Goal: Transaction & Acquisition: Download file/media

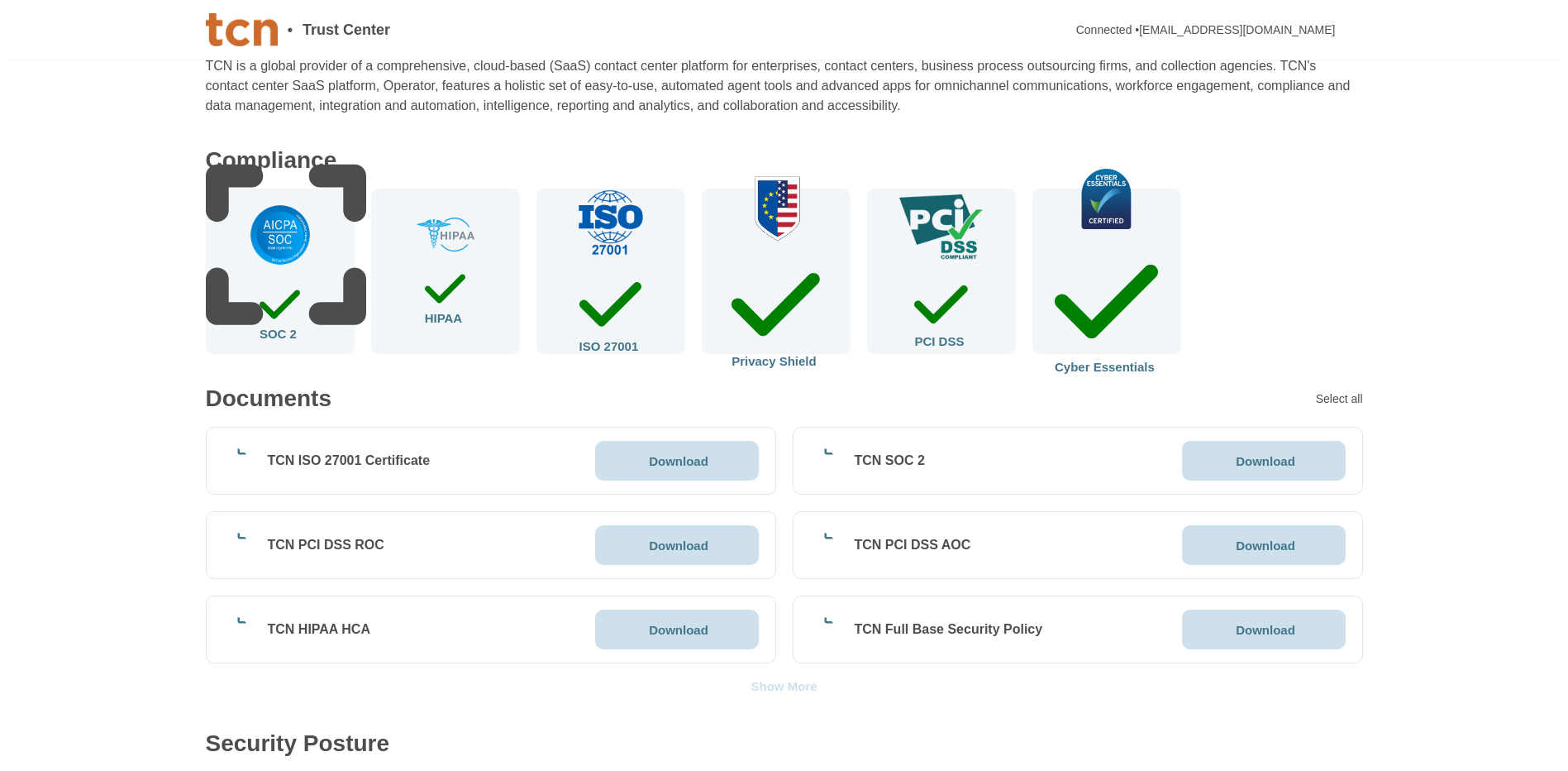
scroll to position [166, 0]
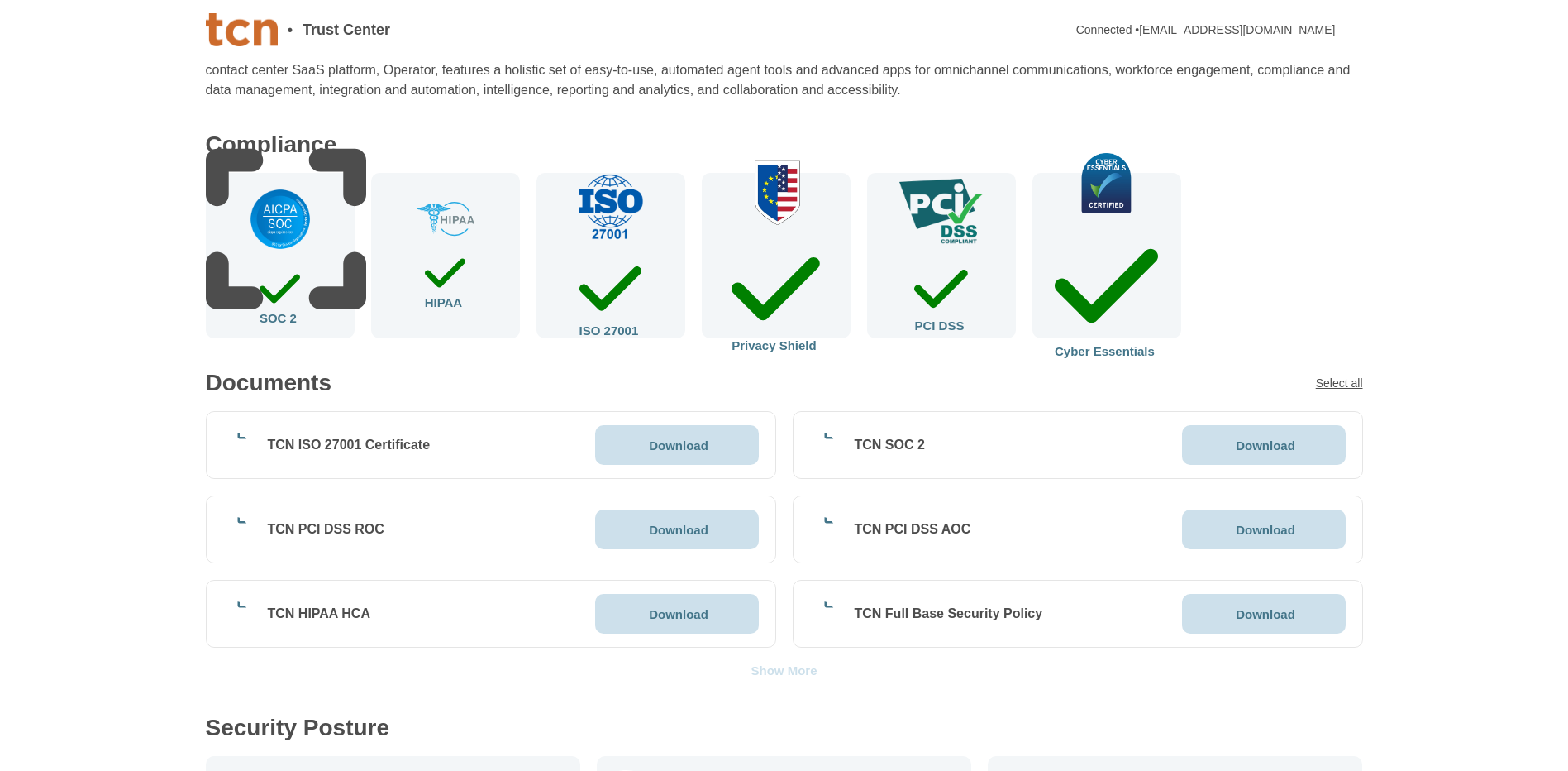
click at [885, 388] on div "Select all" at bounding box center [1339, 383] width 47 height 12
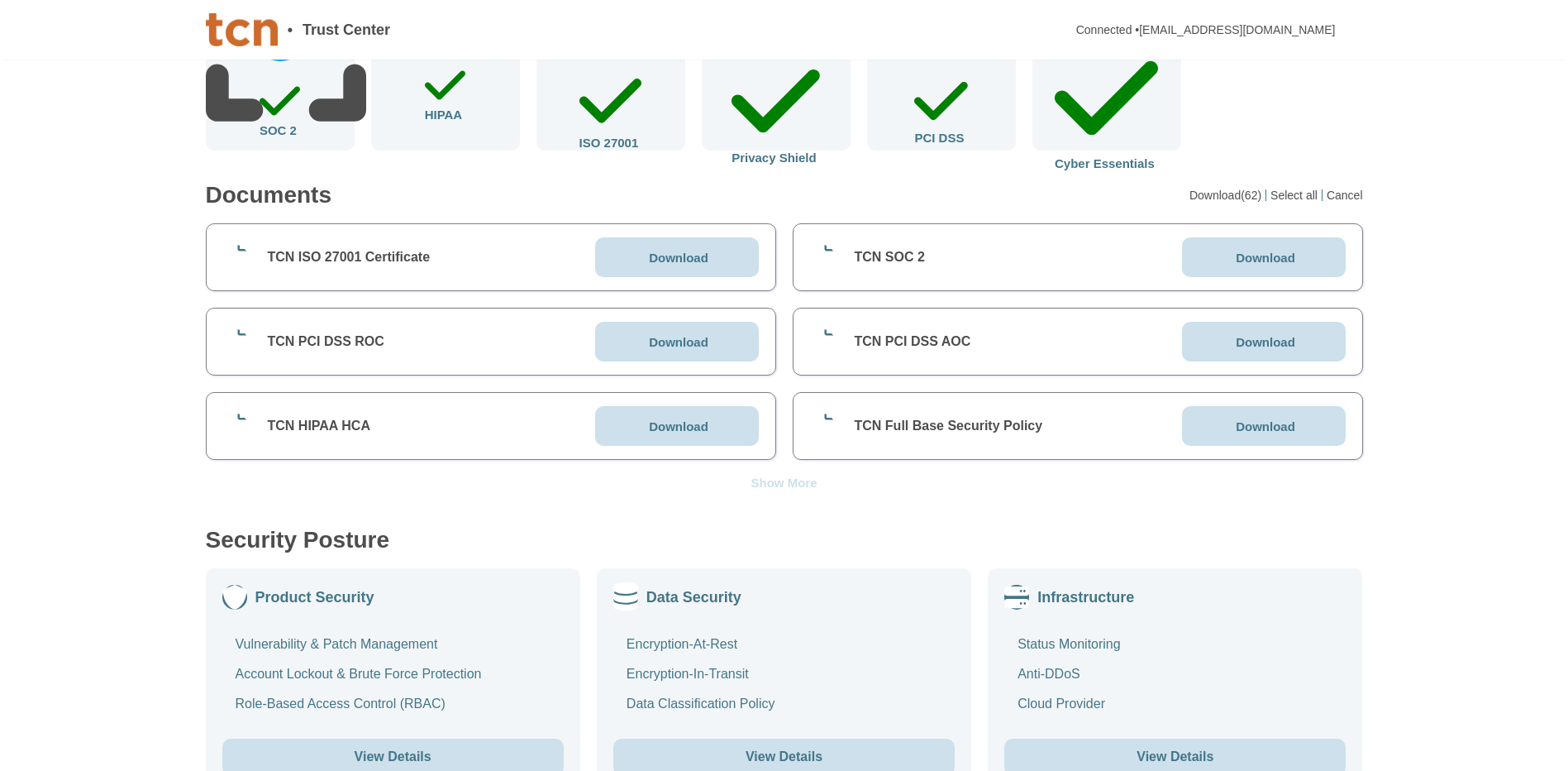
scroll to position [413, 0]
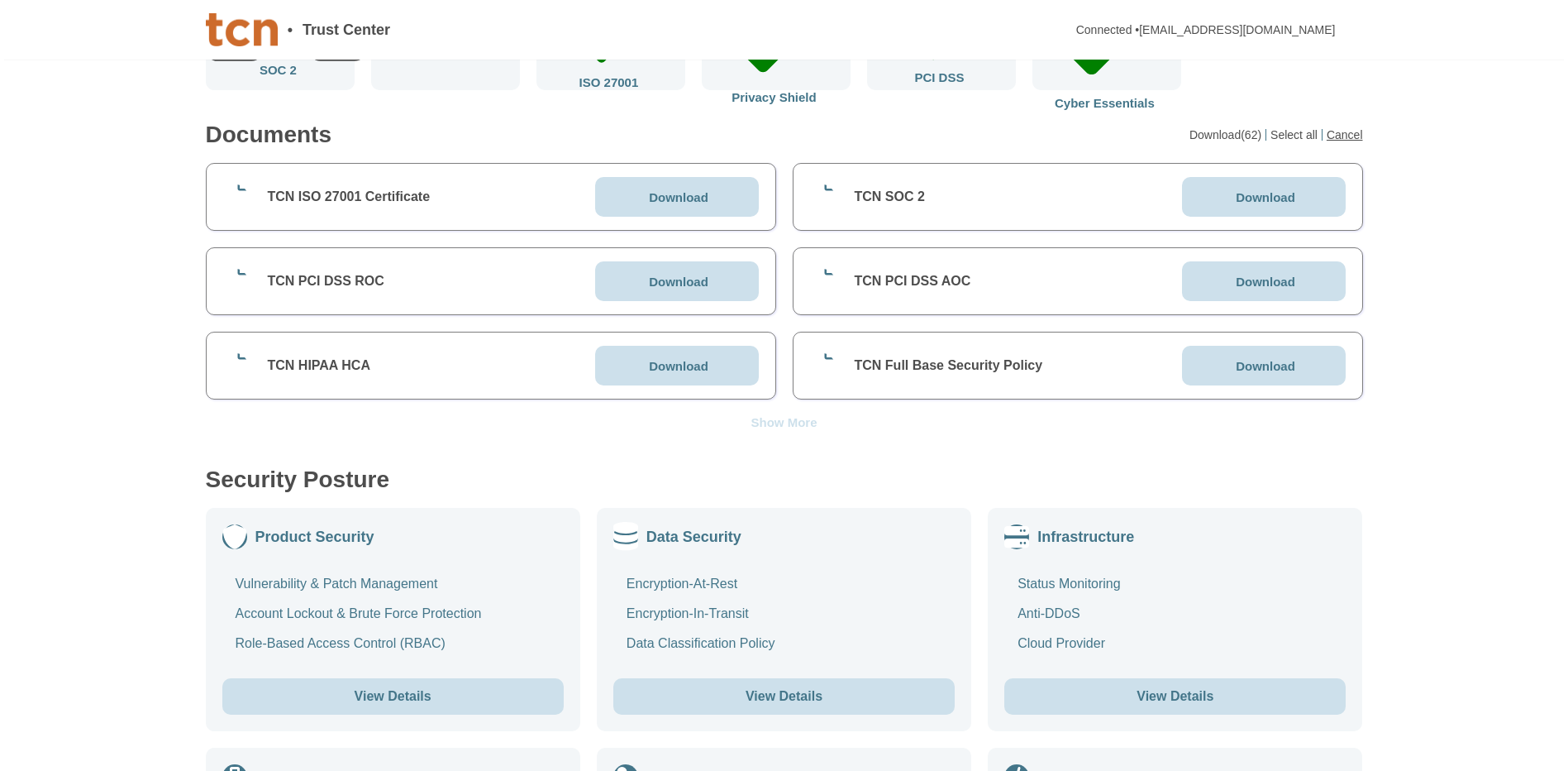
click at [885, 134] on div "Cancel" at bounding box center [1345, 135] width 37 height 12
click at [779, 424] on div "Show More" at bounding box center [784, 422] width 67 height 12
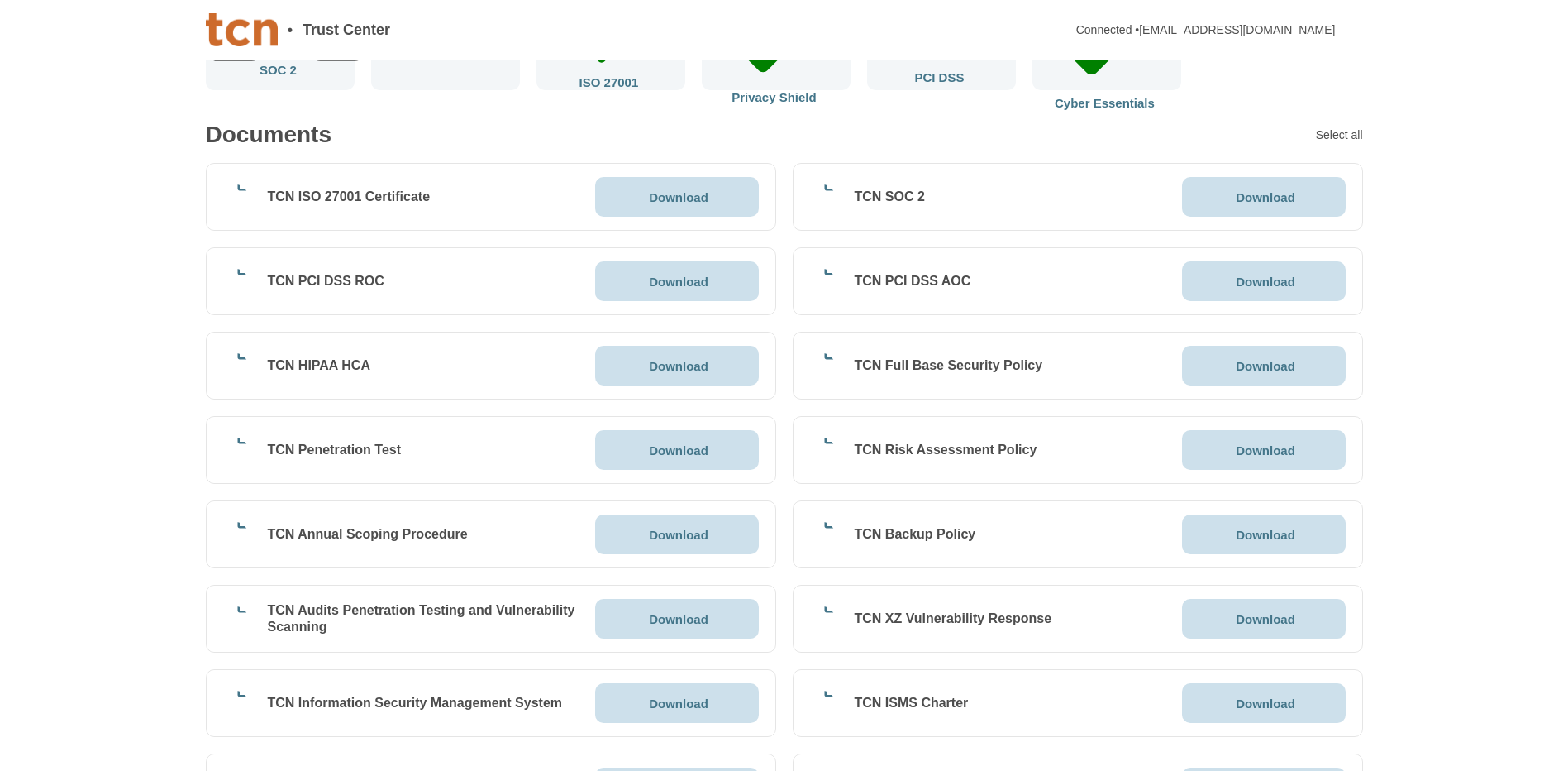
click at [885, 195] on p "Download" at bounding box center [1265, 197] width 60 height 12
click at [698, 198] on p "Download" at bounding box center [678, 197] width 60 height 12
click at [885, 284] on p "Download" at bounding box center [1265, 281] width 60 height 12
click at [687, 279] on p "Download" at bounding box center [678, 281] width 60 height 12
click at [677, 374] on div "Download" at bounding box center [677, 366] width 164 height 40
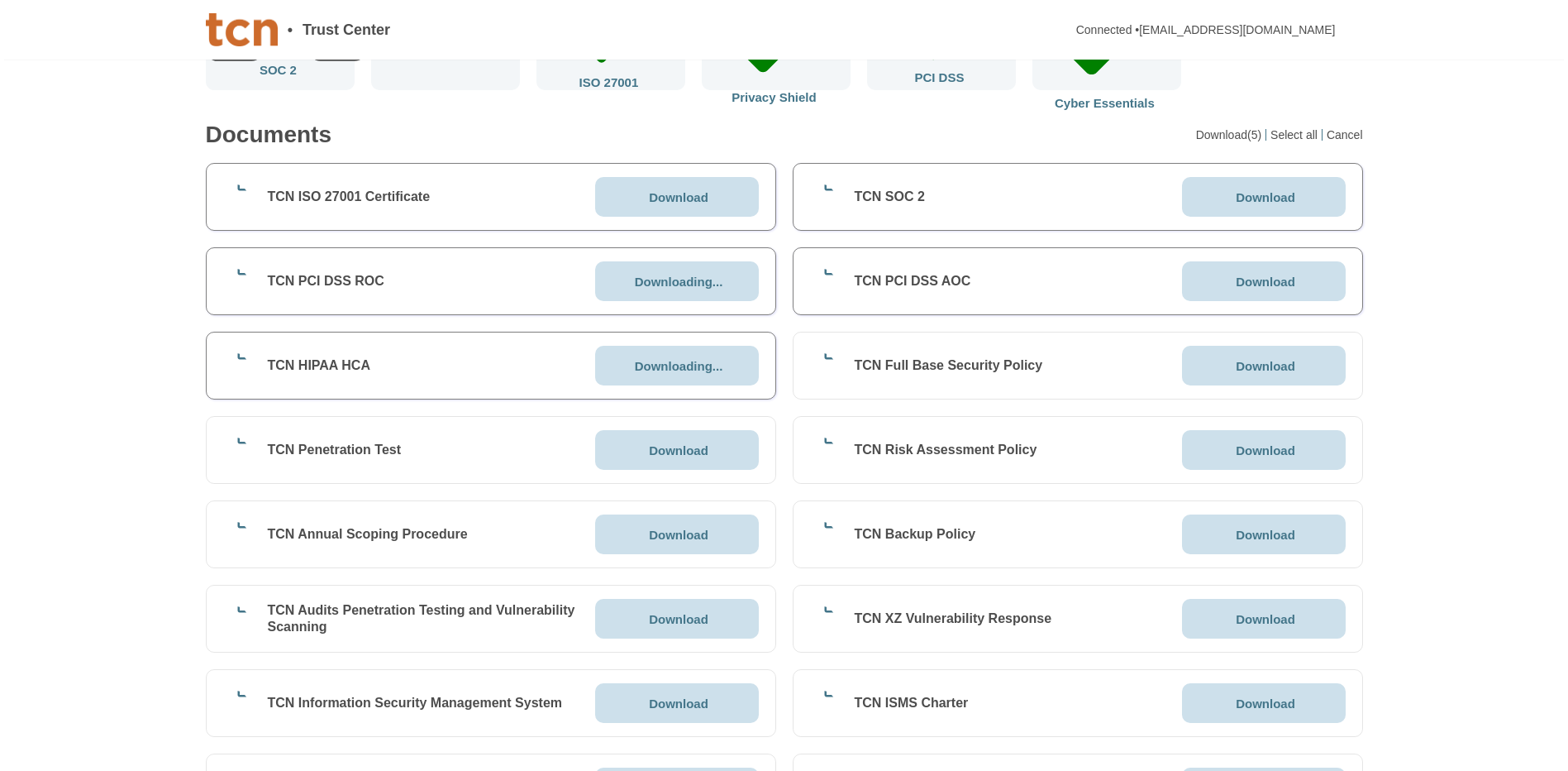
click at [885, 366] on icon at bounding box center [1231, 365] width 0 height 13
click at [668, 450] on p "Download" at bounding box center [678, 450] width 60 height 12
click at [885, 453] on div "Download" at bounding box center [1264, 450] width 164 height 40
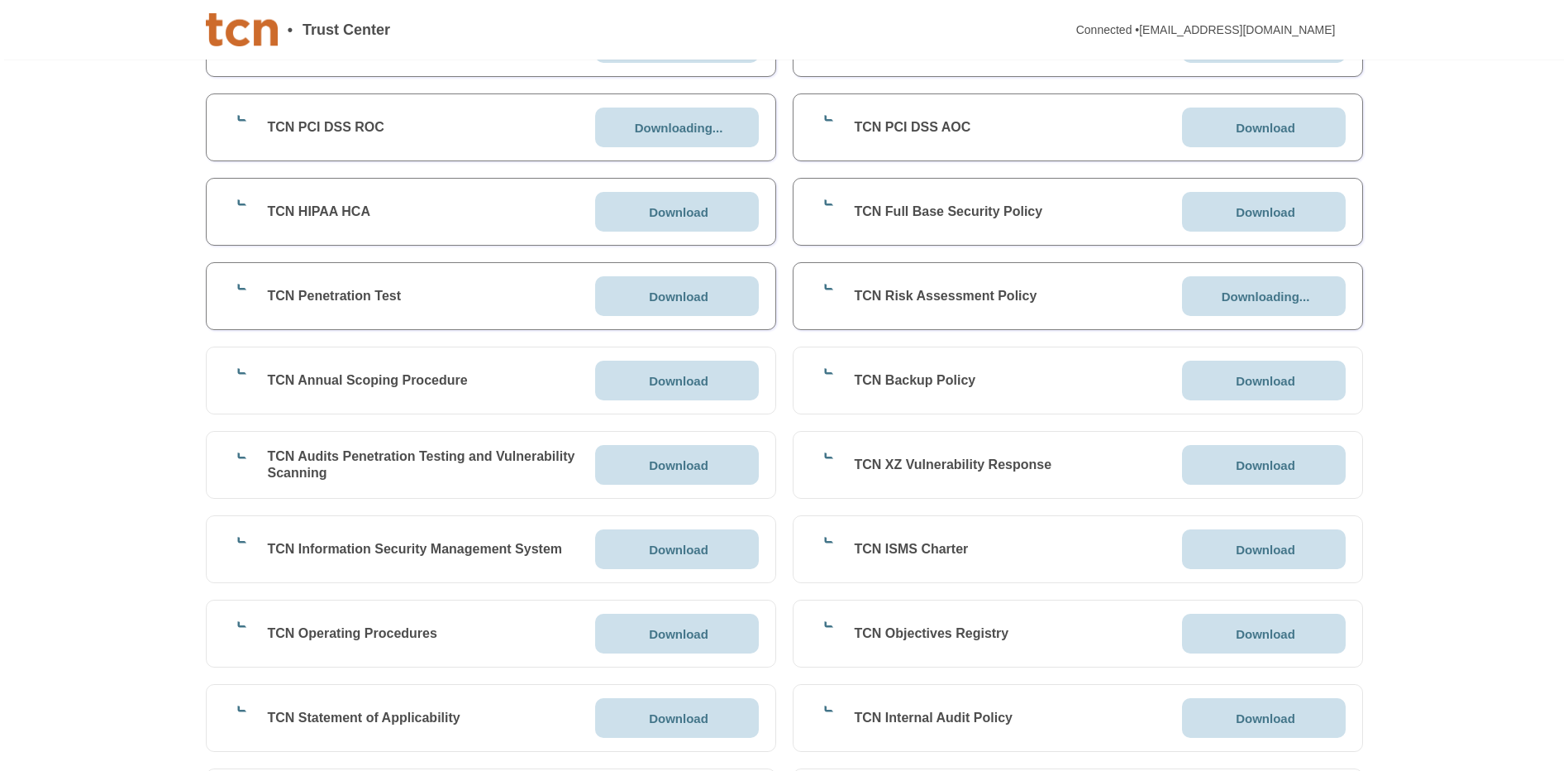
scroll to position [579, 0]
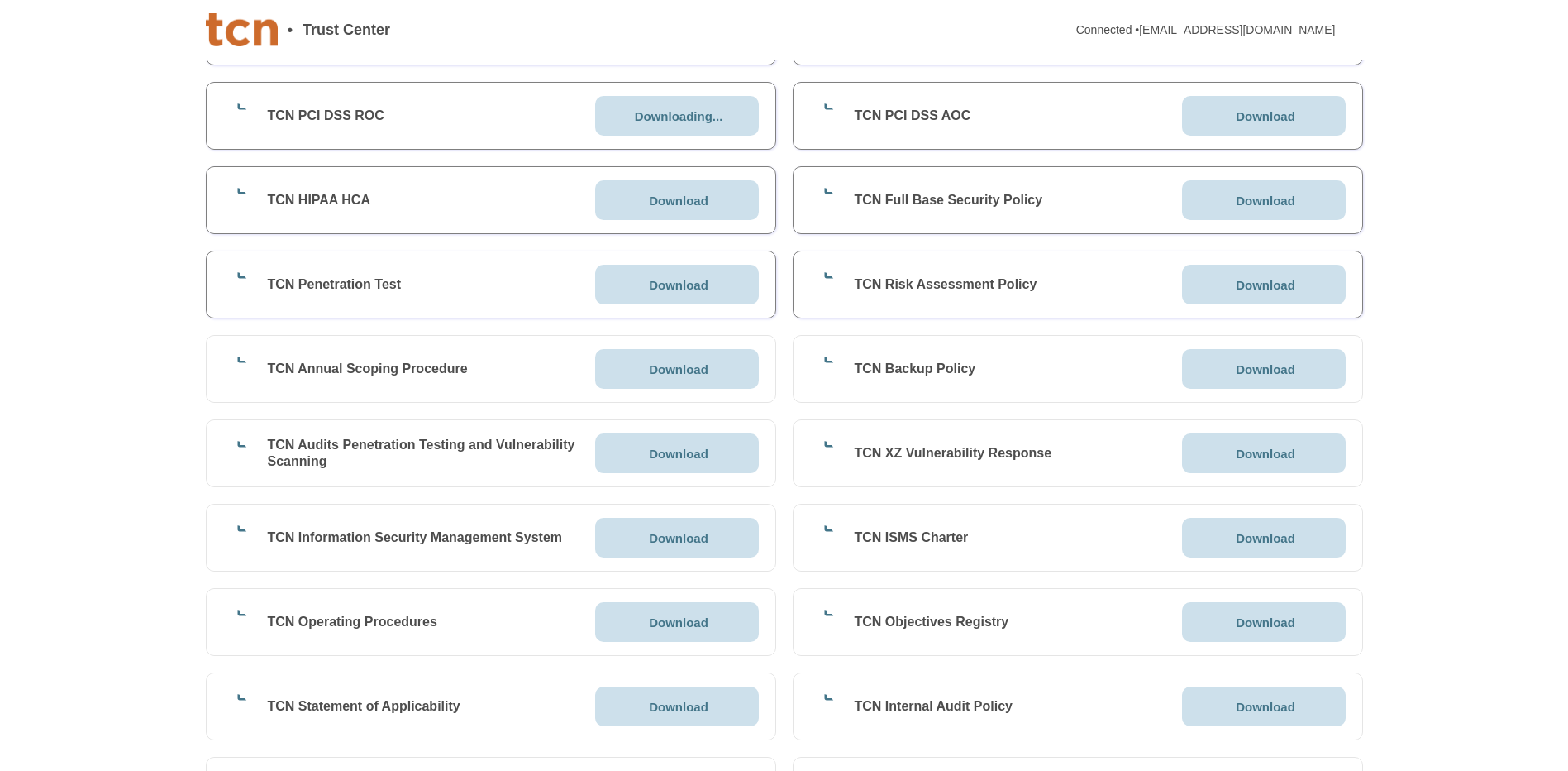
click at [696, 461] on p "Download" at bounding box center [678, 537] width 60 height 12
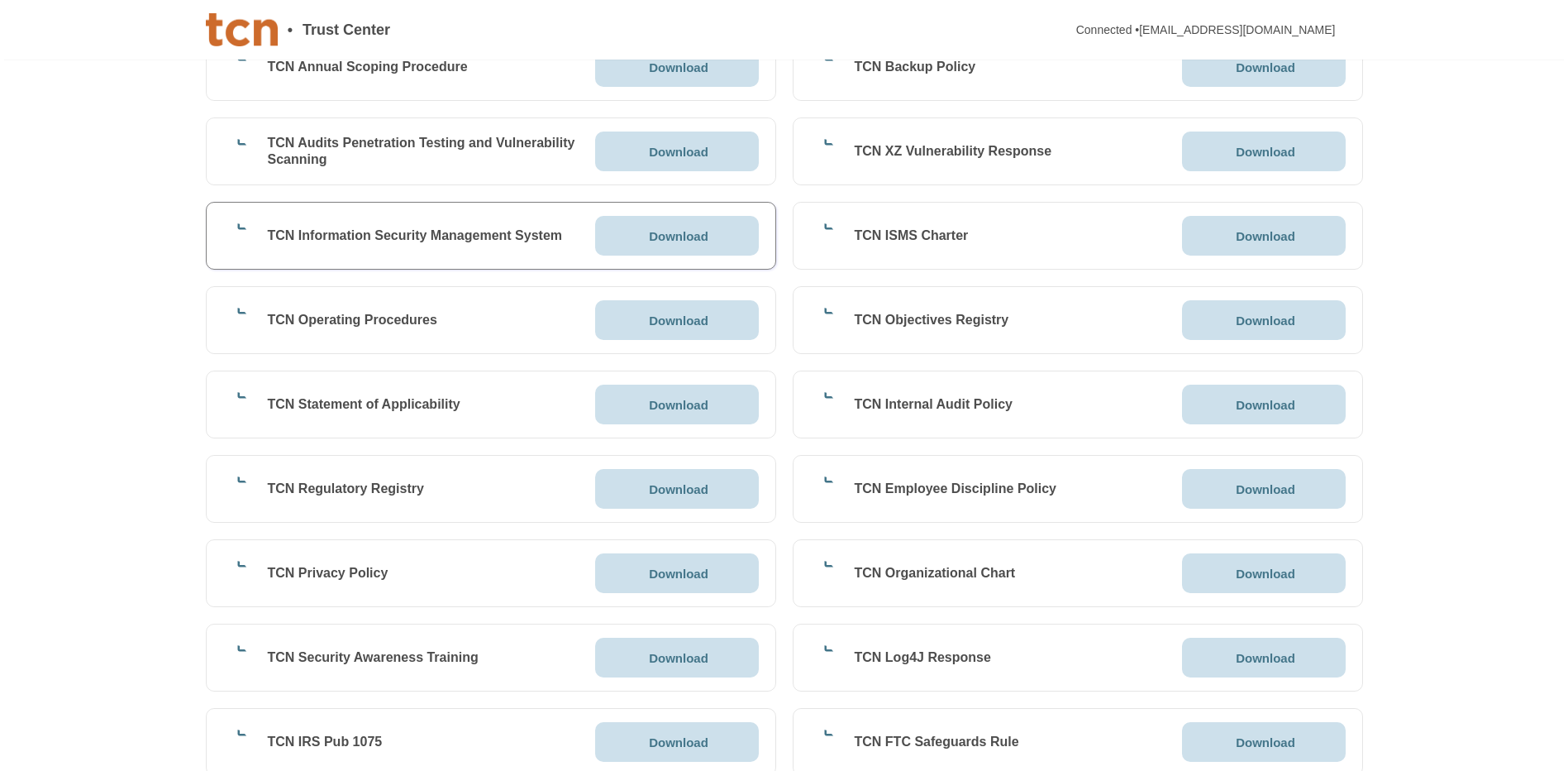
scroll to position [910, 0]
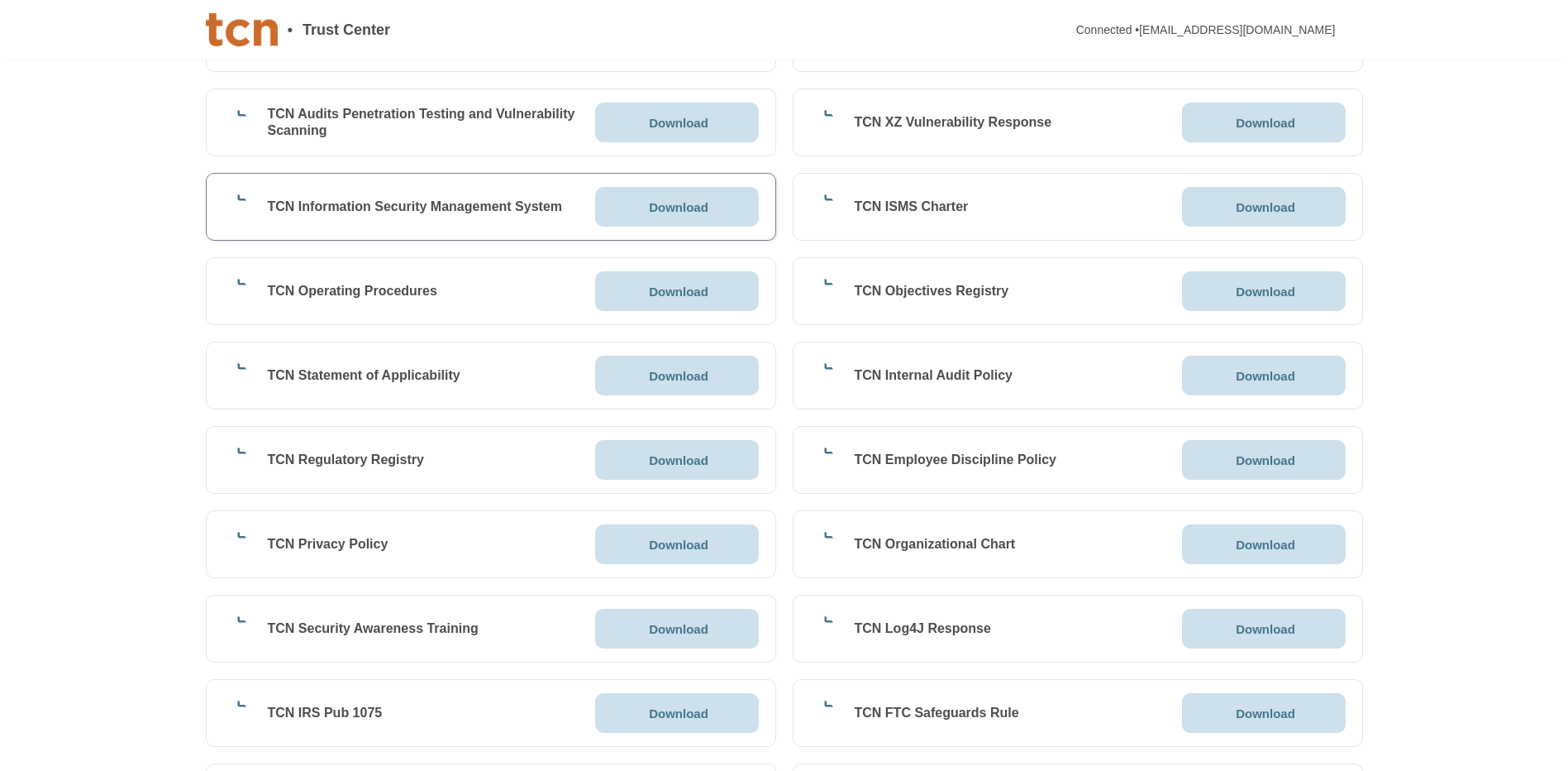
click at [687, 461] on div "Download" at bounding box center [677, 629] width 164 height 40
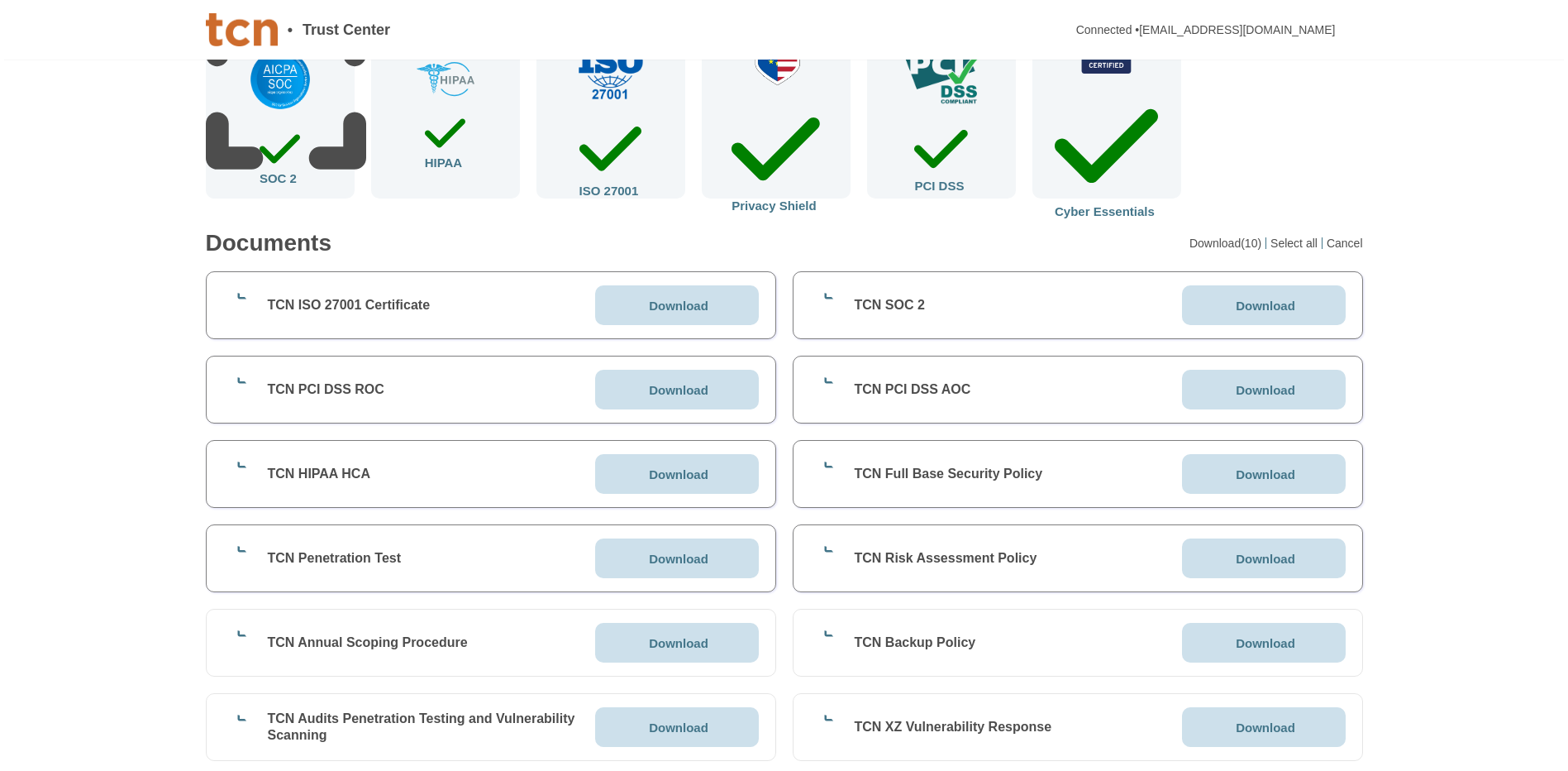
scroll to position [331, 0]
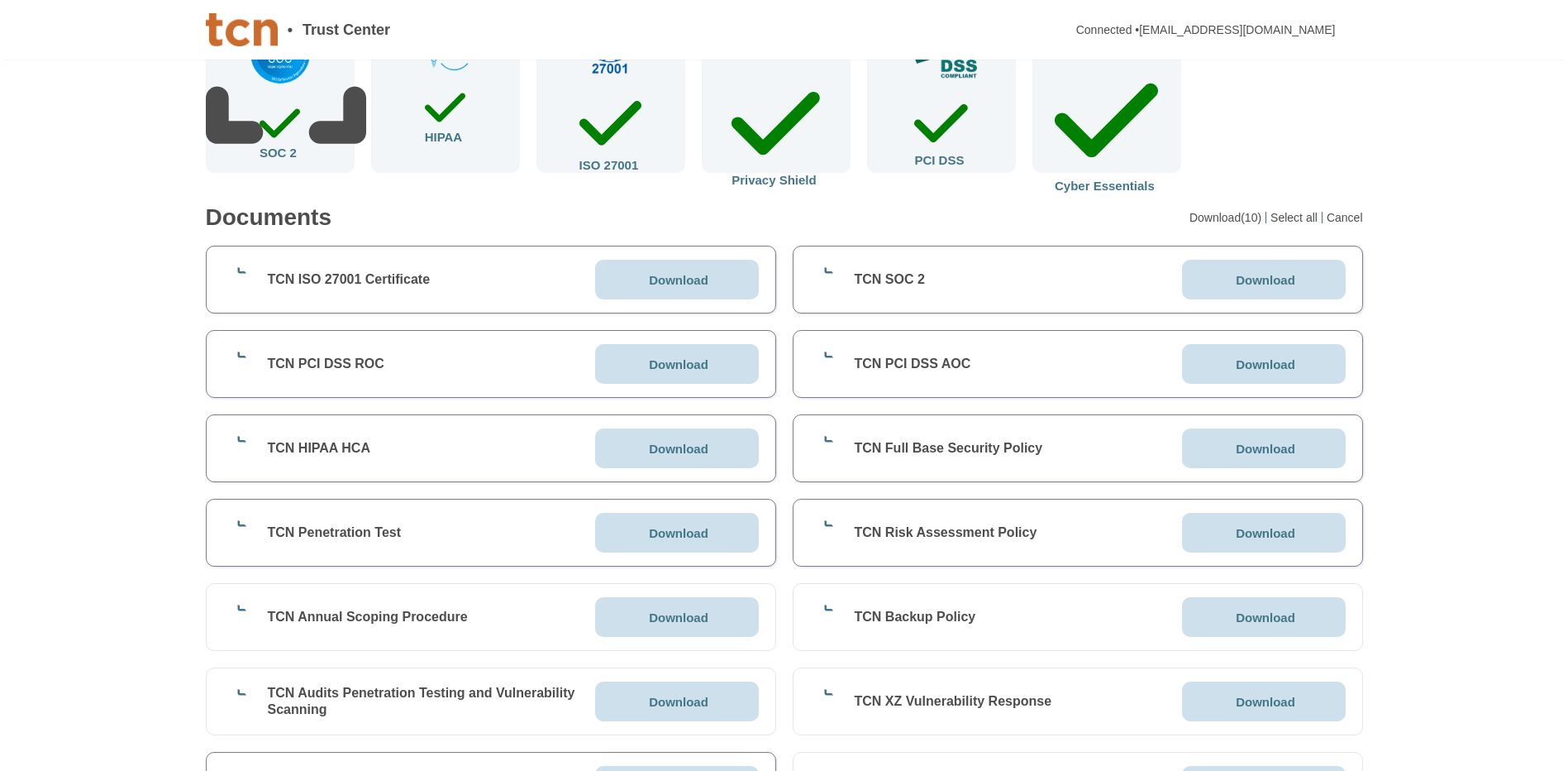
click at [823, 280] on icon at bounding box center [822, 279] width 25 height 33
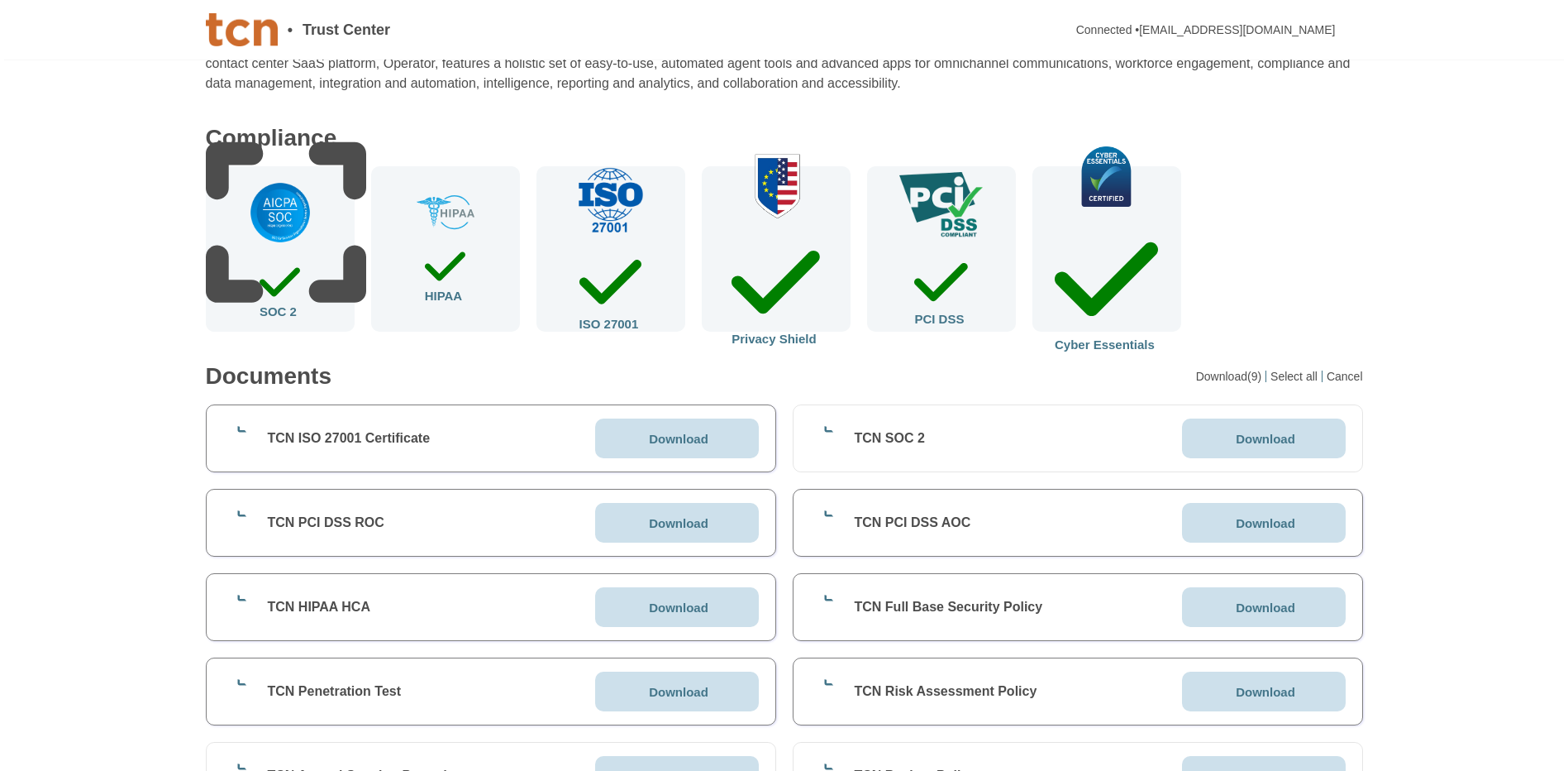
scroll to position [166, 0]
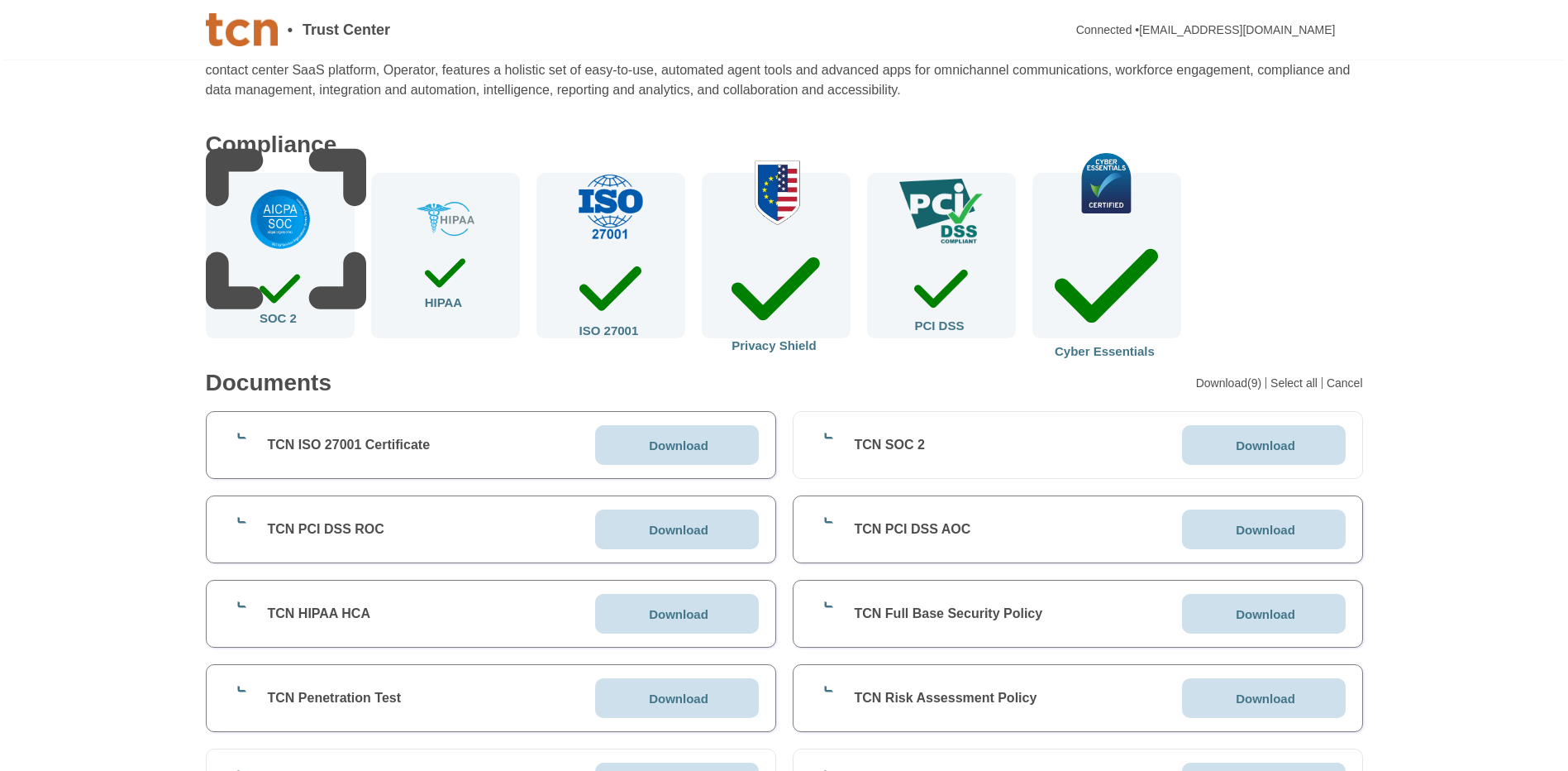
click at [885, 451] on div "TCN SOC 2" at bounding box center [890, 445] width 71 height 17
